Goal: Go to known website: Go to known website

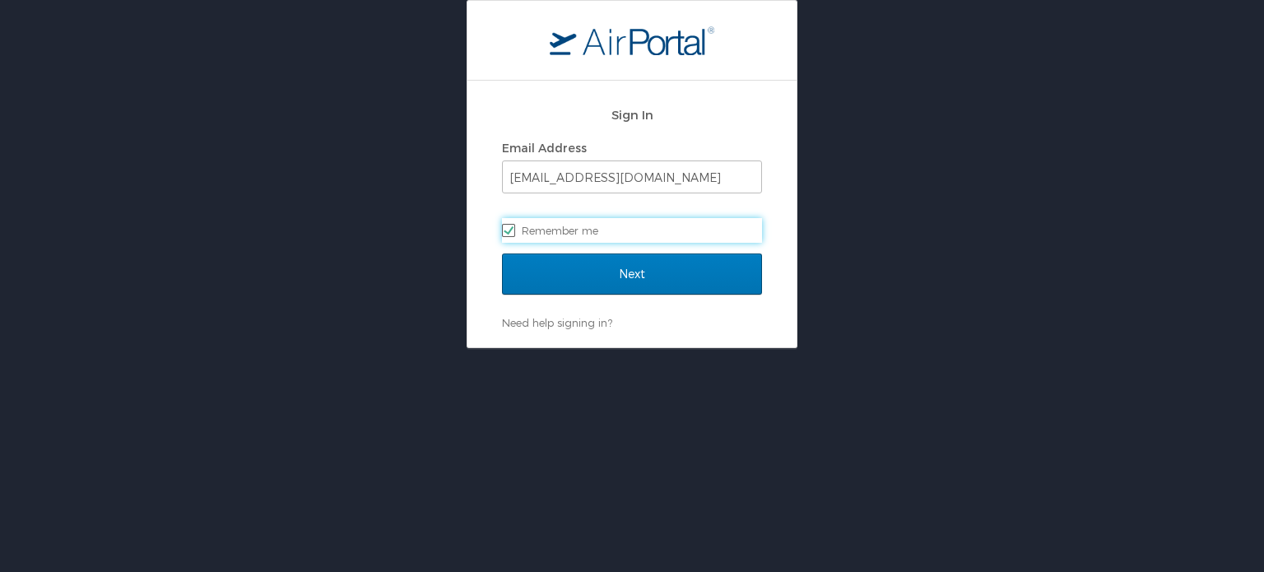
click at [605, 230] on label "Remember me" at bounding box center [632, 230] width 260 height 25
click at [513, 230] on input "Remember me" at bounding box center [507, 229] width 11 height 11
click at [527, 235] on label "Remember me" at bounding box center [632, 230] width 260 height 25
click at [513, 235] on input "Remember me" at bounding box center [507, 229] width 11 height 11
checkbox input "true"
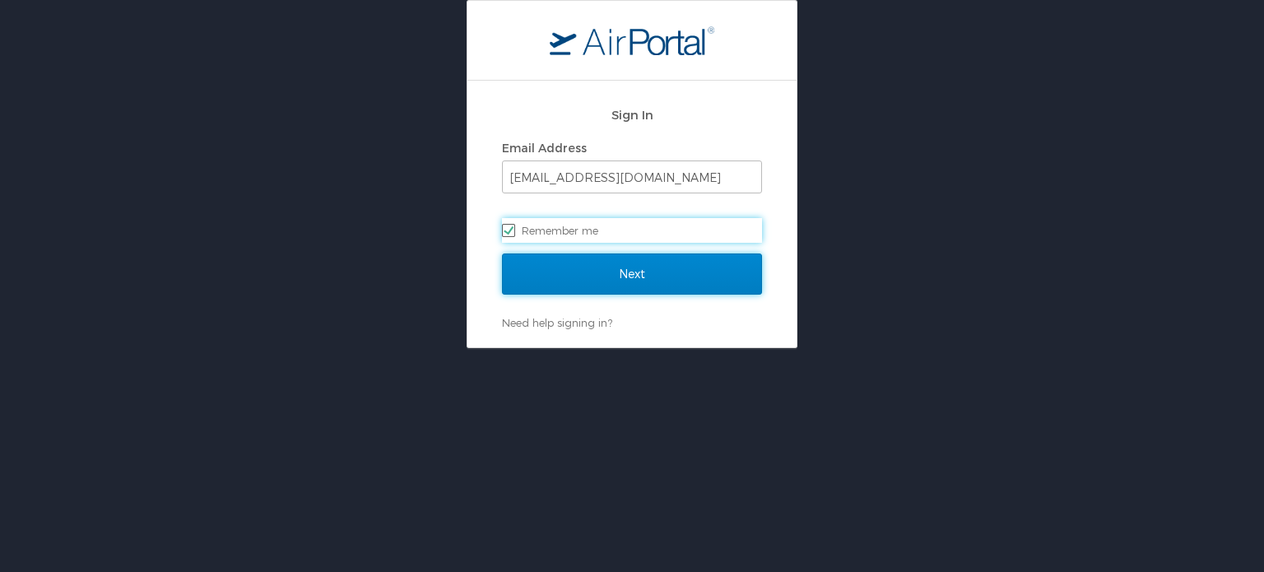
click at [545, 276] on input "Next" at bounding box center [632, 273] width 260 height 41
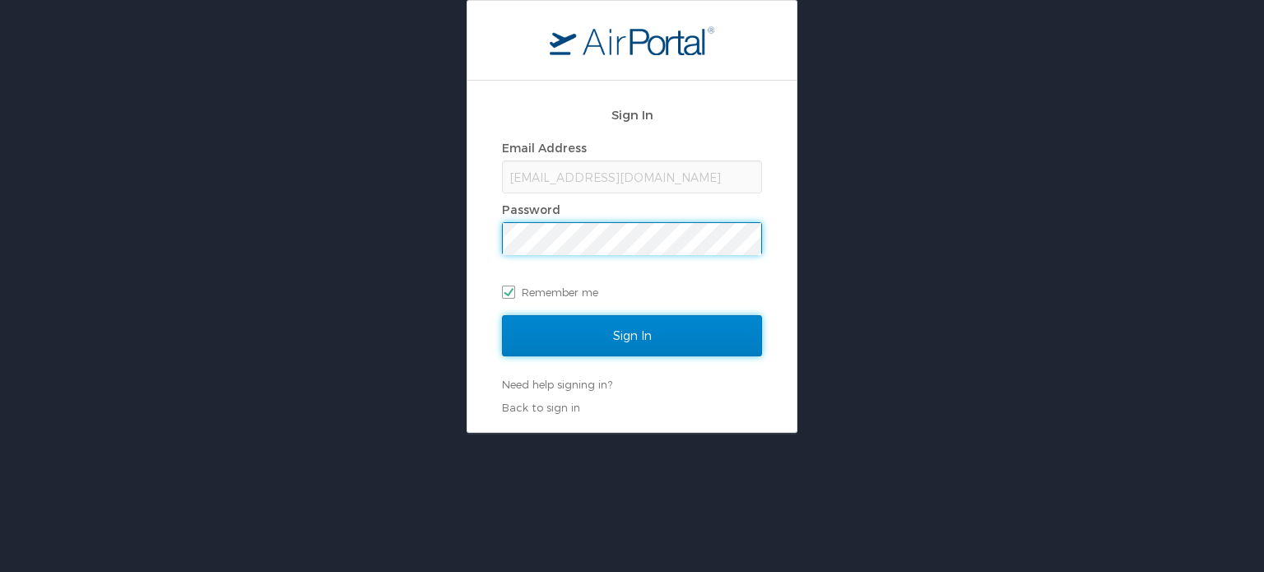
click at [643, 333] on input "Sign In" at bounding box center [632, 335] width 260 height 41
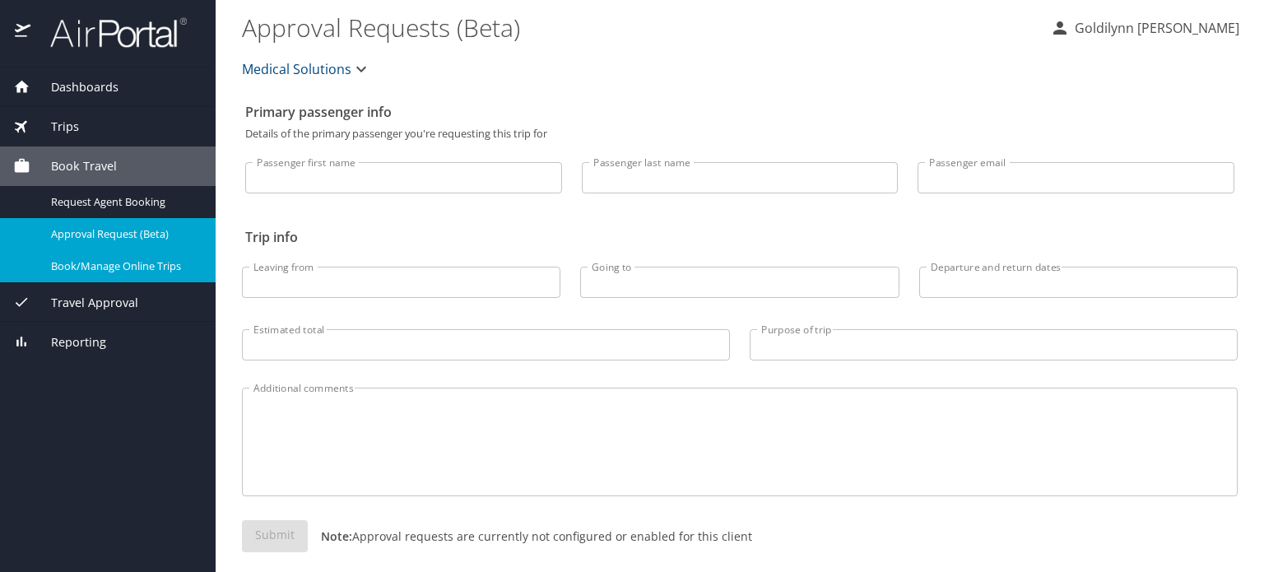
click at [115, 260] on span "Book/Manage Online Trips" at bounding box center [123, 266] width 145 height 16
